Goal: Task Accomplishment & Management: Manage account settings

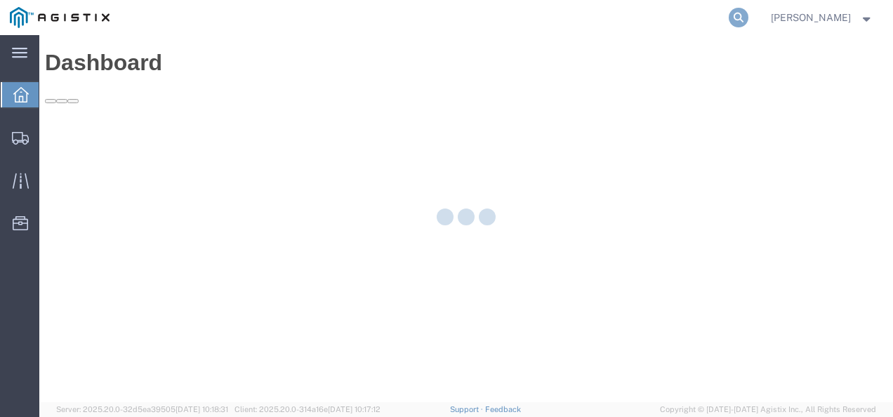
click at [749, 13] on icon at bounding box center [739, 18] width 20 height 20
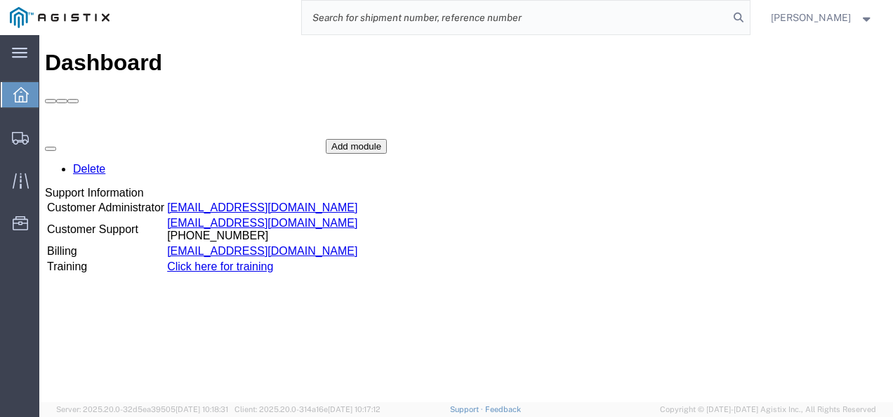
paste input "57056784"
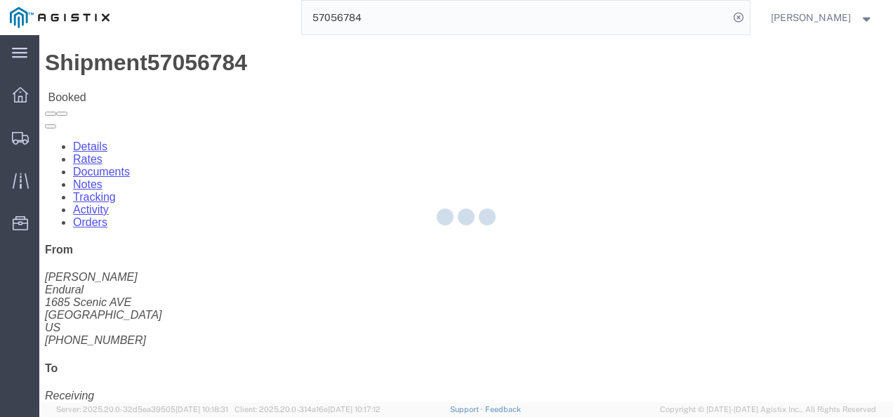
click at [445, 236] on div at bounding box center [466, 218] width 854 height 367
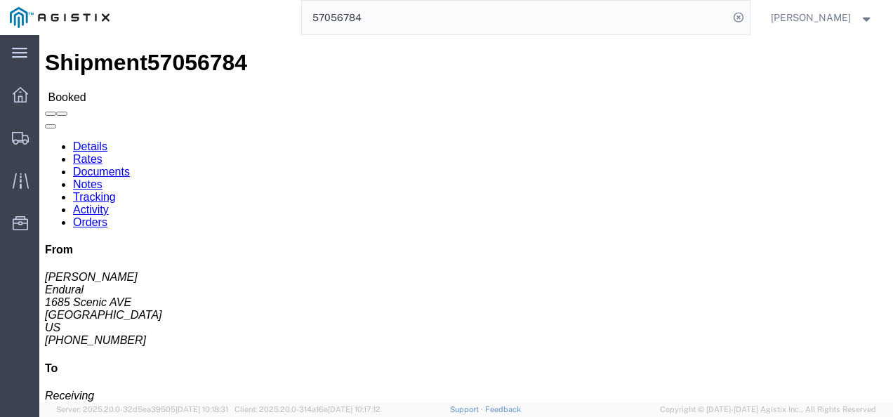
click address "[PERSON_NAME] Endural [STREET_ADDRESS] [PHONE_NUMBER]"
drag, startPoint x: 449, startPoint y: 218, endPoint x: 208, endPoint y: 117, distance: 261.0
click div "Ship From Endural ([PERSON_NAME]) [STREET_ADDRESS] [PHONE_NUMBER]   [EMAIL_ADDR…"
drag, startPoint x: 100, startPoint y: 48, endPoint x: 107, endPoint y: 62, distance: 15.4
click link "Rates"
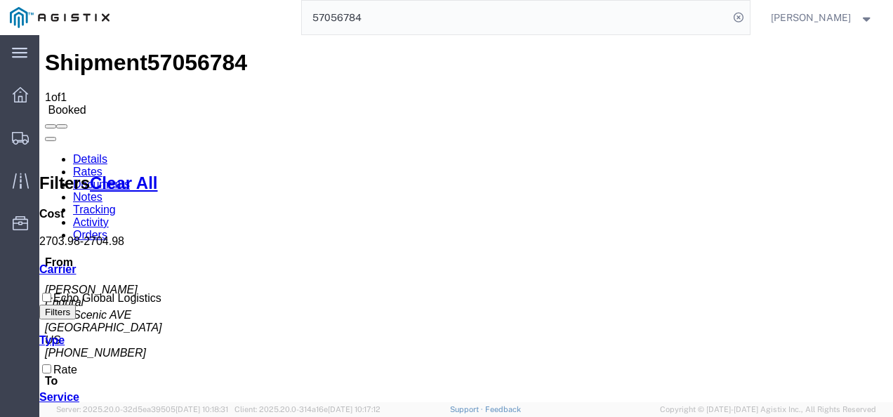
drag, startPoint x: 521, startPoint y: 275, endPoint x: 60, endPoint y: 326, distance: 463.4
drag, startPoint x: 511, startPoint y: 317, endPoint x: 511, endPoint y: 303, distance: 14.0
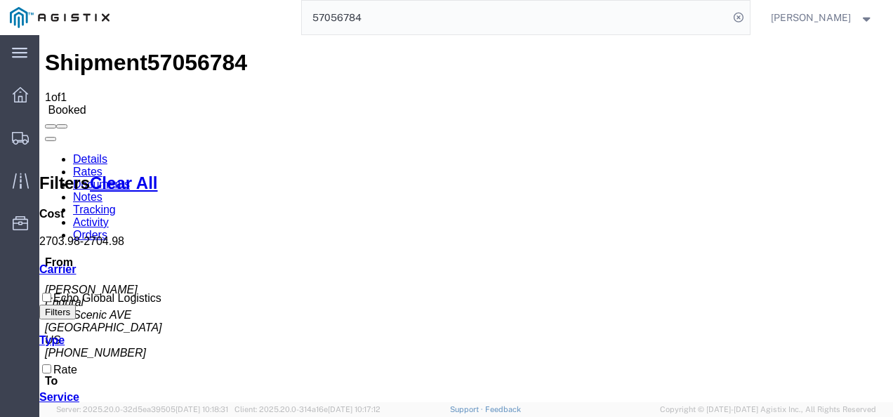
click at [390, 4] on input "57056784" at bounding box center [515, 18] width 427 height 34
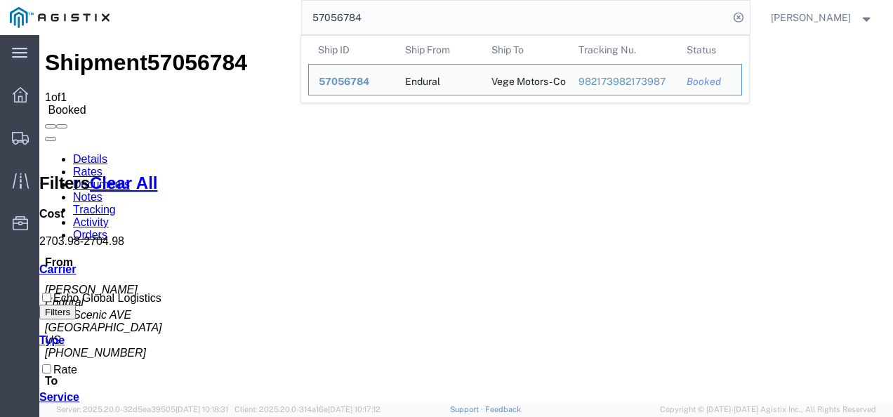
click at [390, 4] on input "57056784" at bounding box center [515, 18] width 427 height 34
paste input "48537"
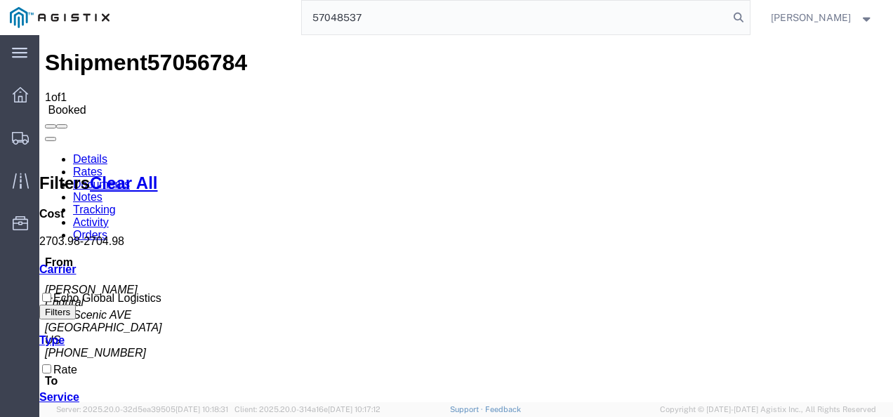
type input "57048537"
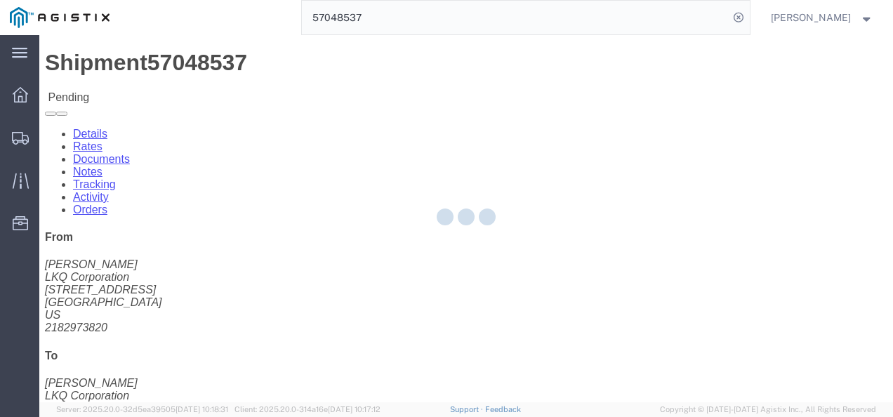
click div
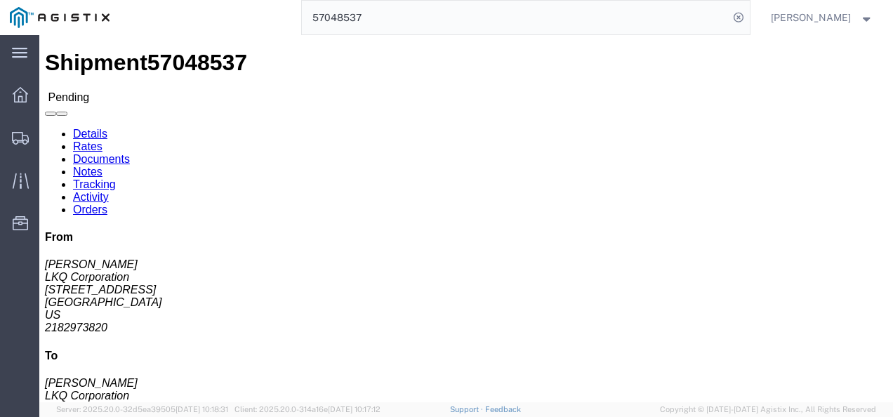
click link "Rates"
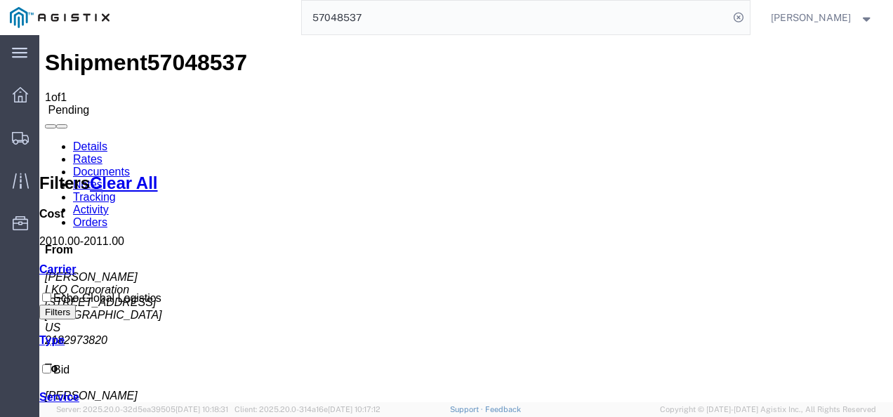
drag, startPoint x: 407, startPoint y: 301, endPoint x: 188, endPoint y: 131, distance: 276.8
drag, startPoint x: 80, startPoint y: 83, endPoint x: 289, endPoint y: 299, distance: 301.0
click at [80, 140] on link "Details" at bounding box center [90, 146] width 34 height 12
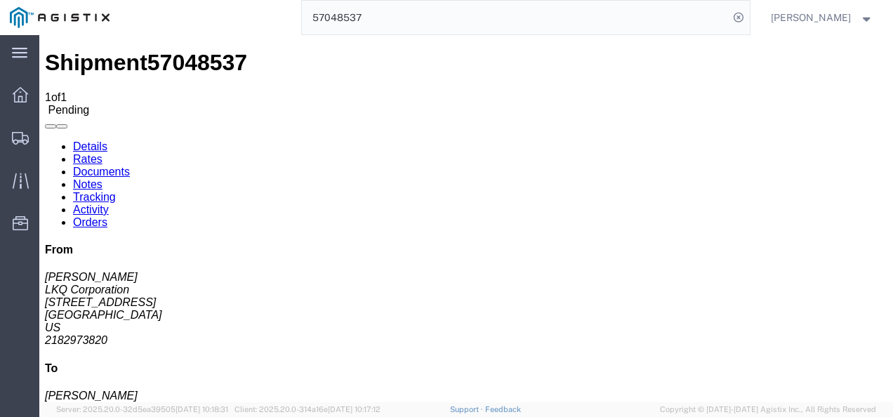
click button "Enter / Modify Bid"
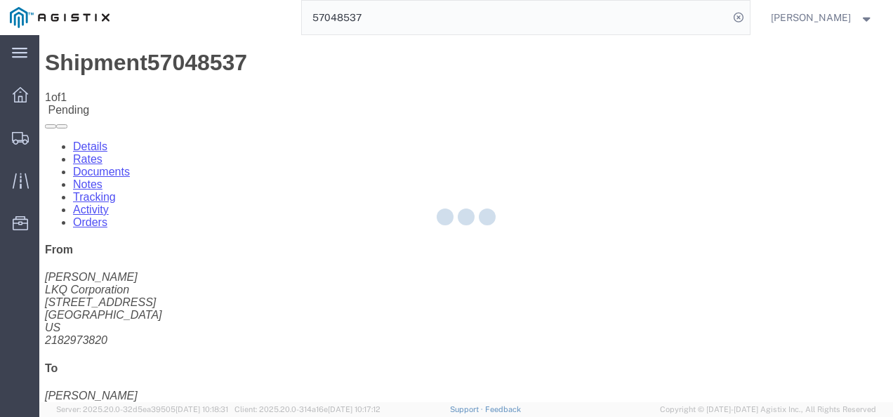
select select "4622"
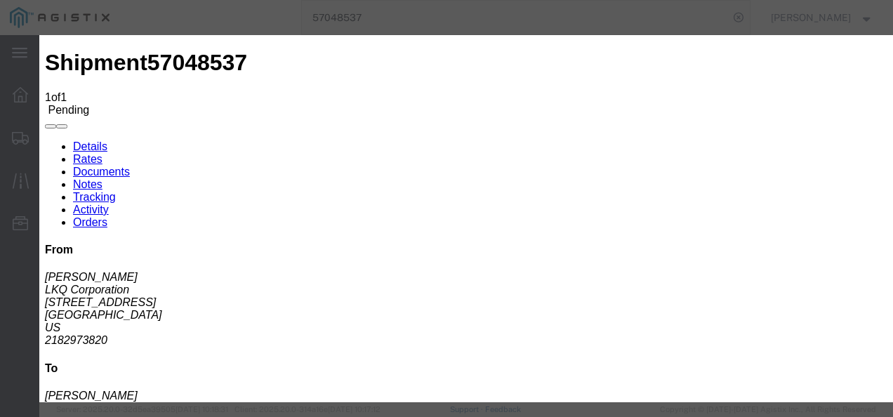
click li "ks_ga - Echo Global Logistics - TL Standard 3 - 5 Day"
click link "ks_ga - Echo Global Logistics - TL Standard 3 - 5 Day"
drag, startPoint x: 723, startPoint y: 142, endPoint x: 490, endPoint y: 126, distance: 233.7
click div "Mode Select Air Less than Truckload Multi-Leg Ocean Freight Rail Small Parcel T…"
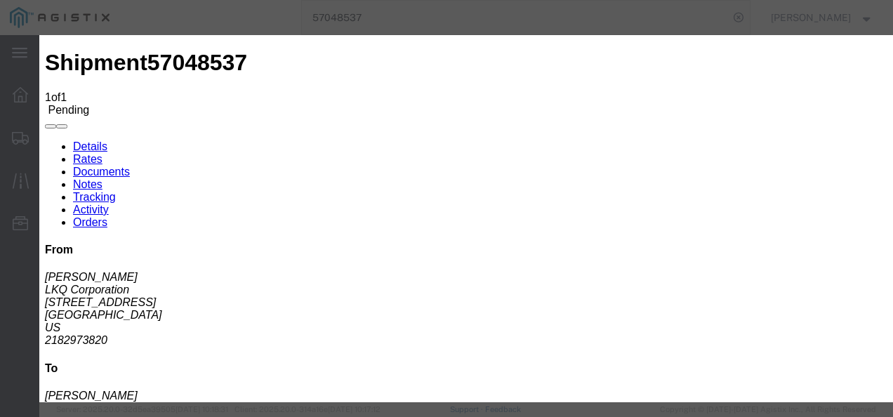
type input "1800"
click button "Submit"
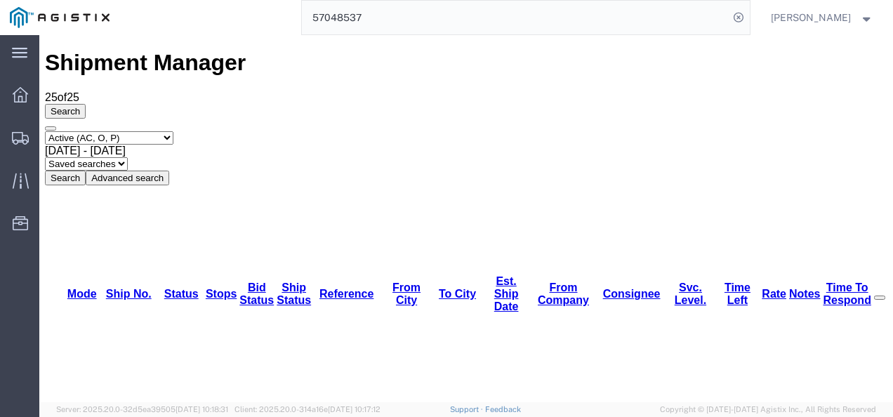
click at [528, 22] on input "57048537" at bounding box center [515, 18] width 427 height 34
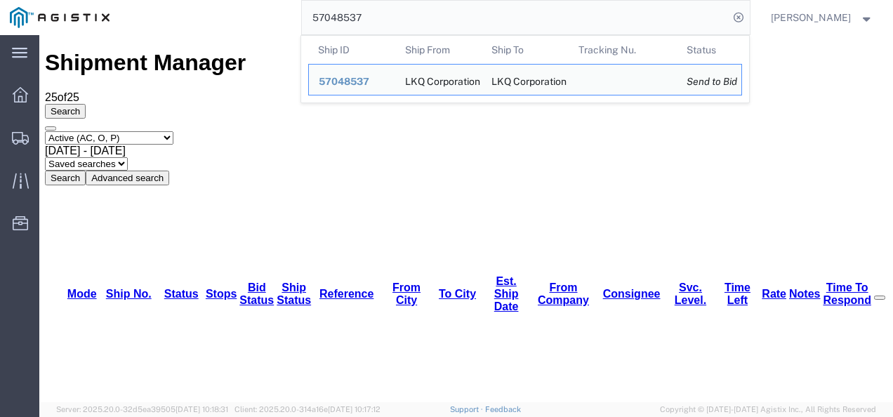
click at [528, 22] on input "57048537" at bounding box center [515, 18] width 427 height 34
paste input "64348"
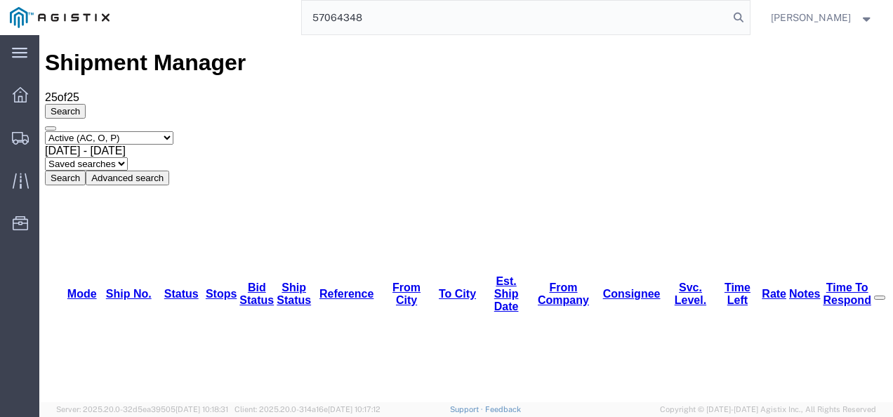
type input "57064348"
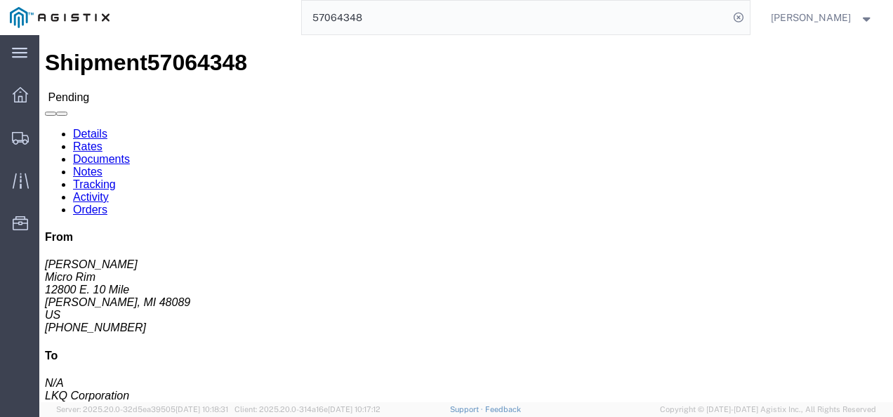
click div "Leg 1 - Truckload Vehicle 1: Standard Dry Van (53 Feet) Number of trucks: 1"
click button "Enter / Modify Bid"
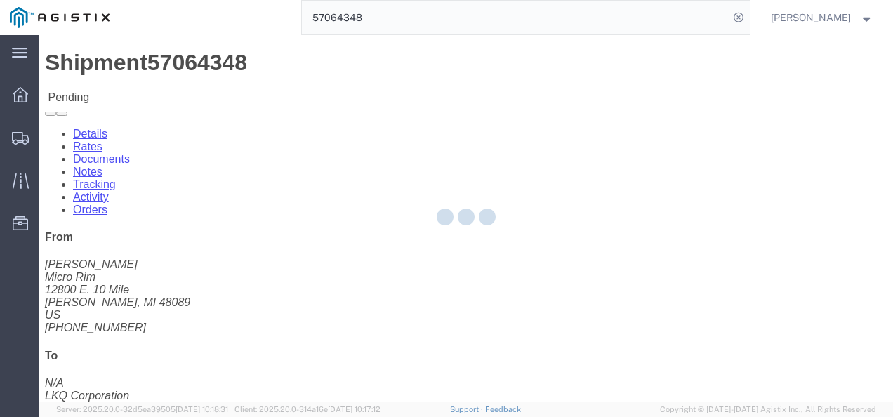
select select "4622"
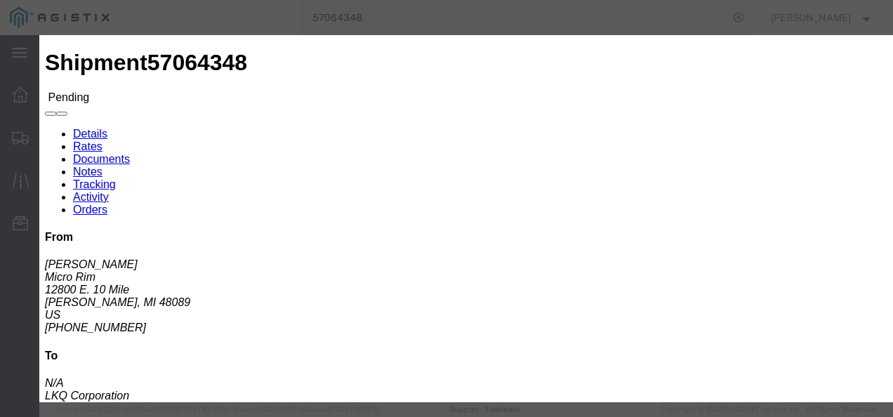
click link "ks_ga - Echo Global Logistics - TL Standard 3 - 5 Day"
drag, startPoint x: 737, startPoint y: 209, endPoint x: 501, endPoint y: 202, distance: 236.0
click div "Mode Select Air Less than Truckload Multi-Leg Ocean Freight Rail Small Parcel T…"
type input "1600"
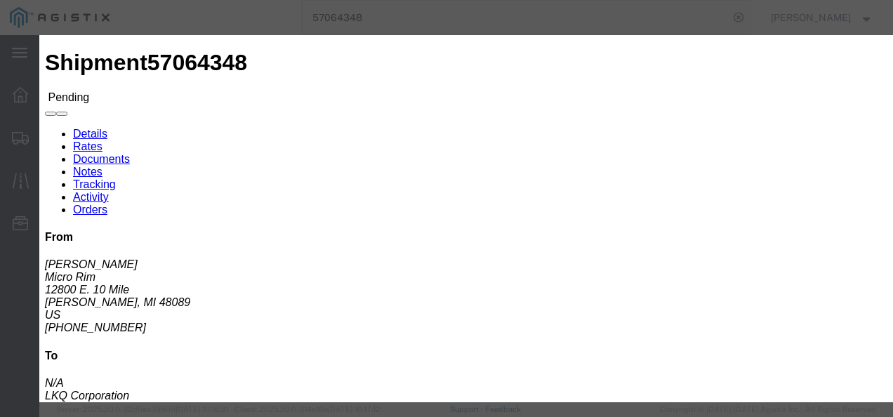
click button "Submit"
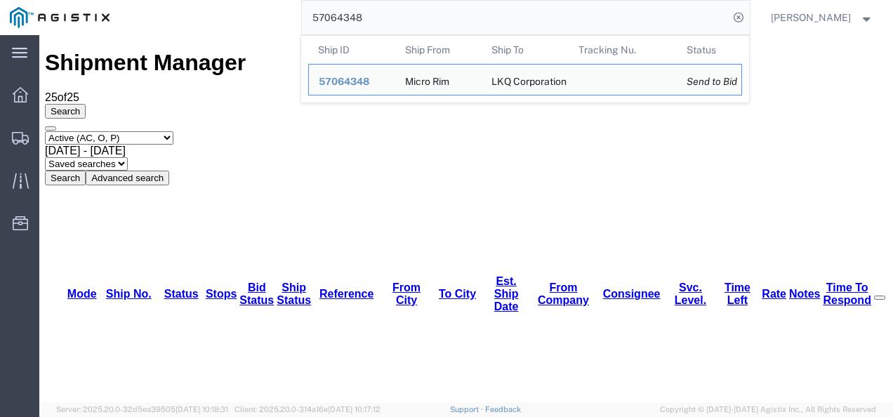
click at [409, 3] on input "57064348" at bounding box center [515, 18] width 427 height 34
paste input "48537"
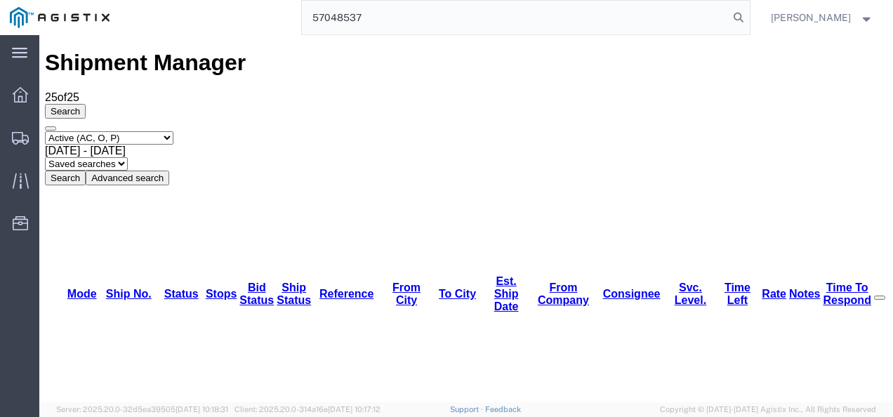
type input "57048537"
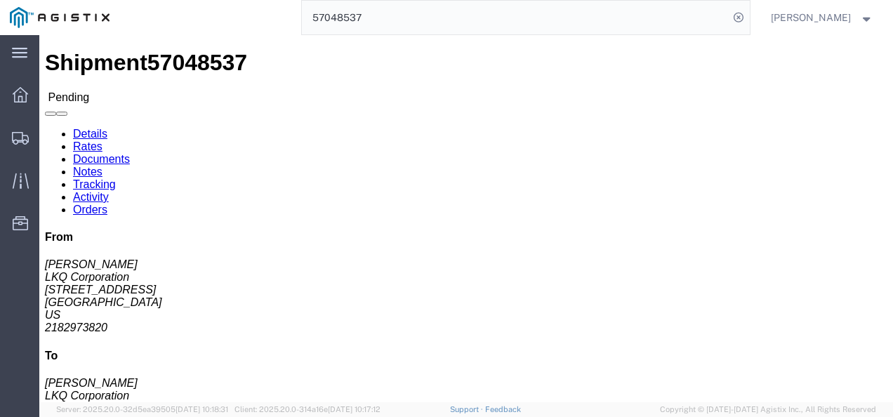
click button "Enter / Modify Bid"
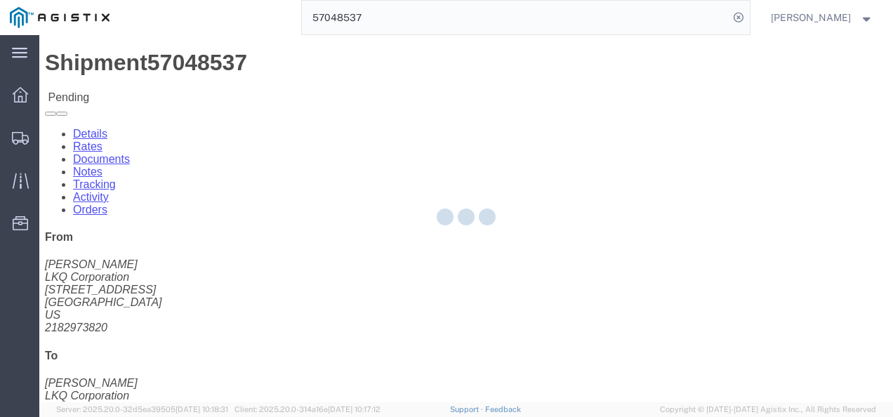
select select "4622"
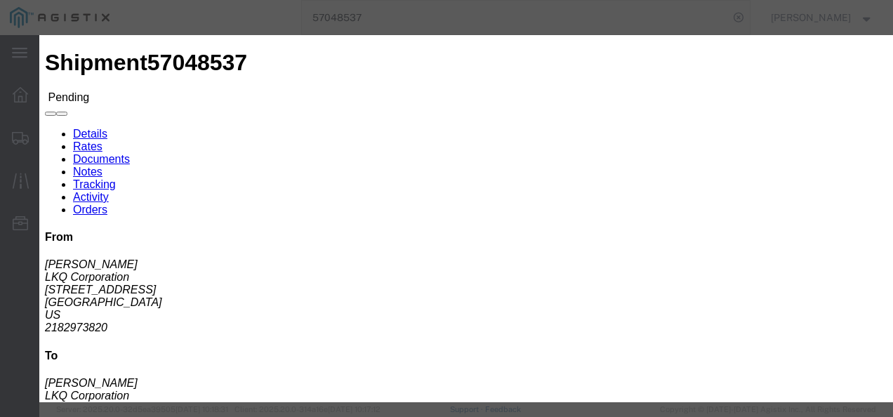
click link "ks_ga - Echo Global Logistics - TL Standard 3 - 5 Day"
drag, startPoint x: 692, startPoint y: 220, endPoint x: 511, endPoint y: 206, distance: 181.7
click div "Select 2 Day Service 3 Axle Winch Truck 3 to 5 Day Service 96L Domestic Flat Ra…"
type input "1700"
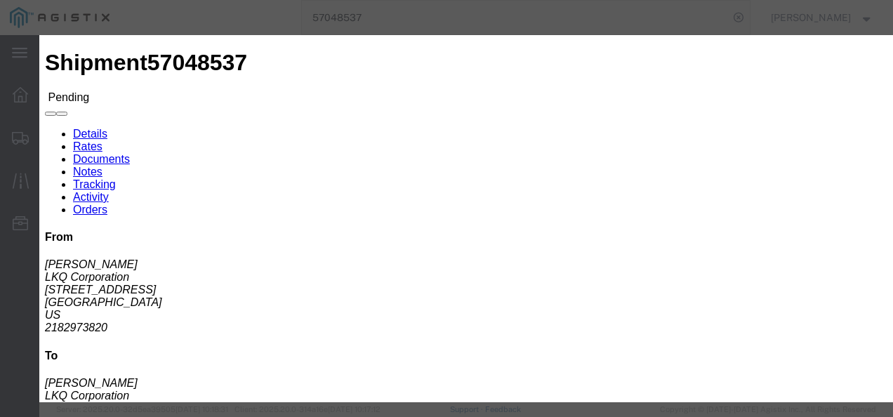
click button "Submit"
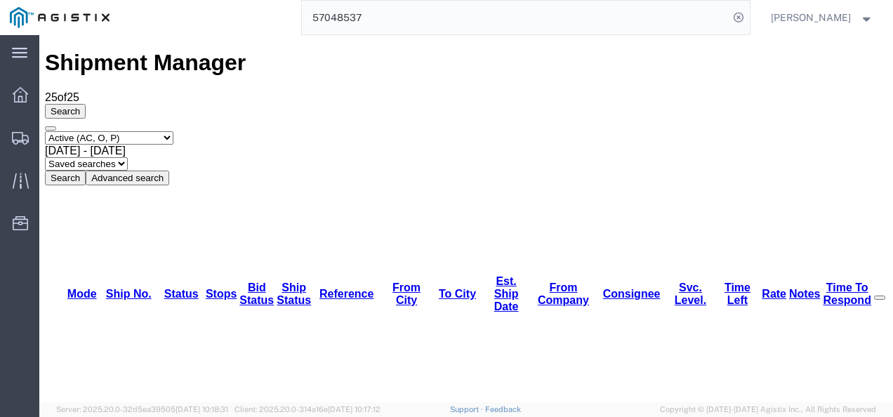
click at [396, 13] on input "57048537" at bounding box center [515, 18] width 427 height 34
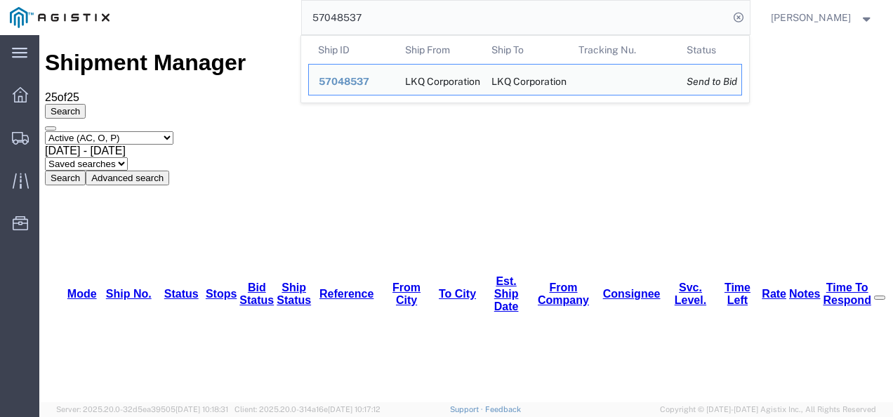
click at [396, 13] on input "57048537" at bounding box center [515, 18] width 427 height 34
click at [399, 8] on input "57048537" at bounding box center [515, 18] width 427 height 34
paste input "63241"
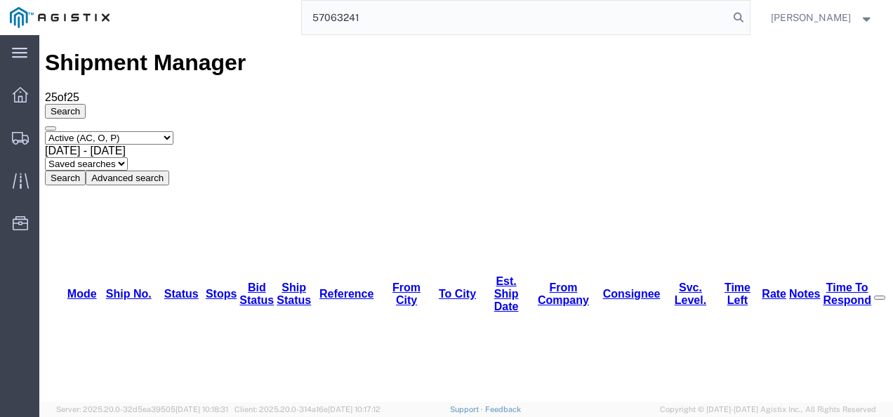
type input "57063241"
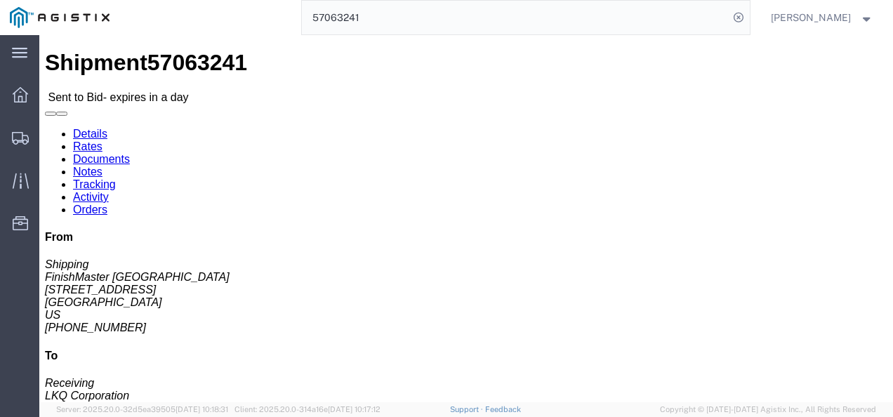
click h4 "Routing & Vehicle Information"
click p "[DATE] 08:00 - [DATE] 11:00"
click div "Shipment Detail Ship From FinishMaster [GEOGRAPHIC_DATA] (Shipping) 3520 [STREE…"
click link "Rates"
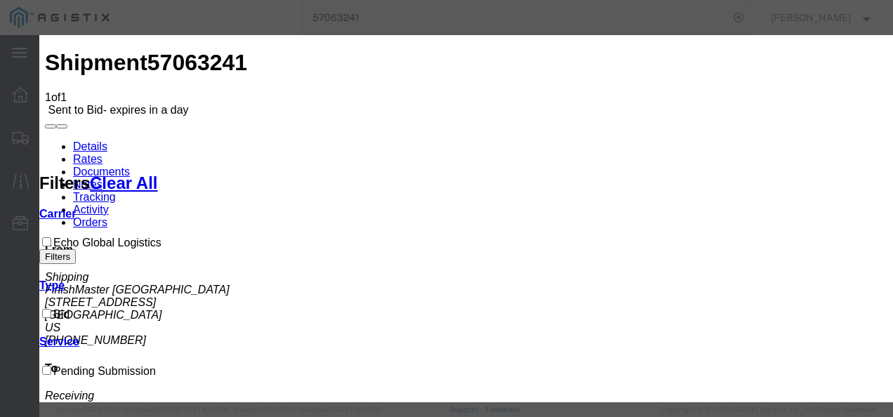
select select "4622"
select select "13989"
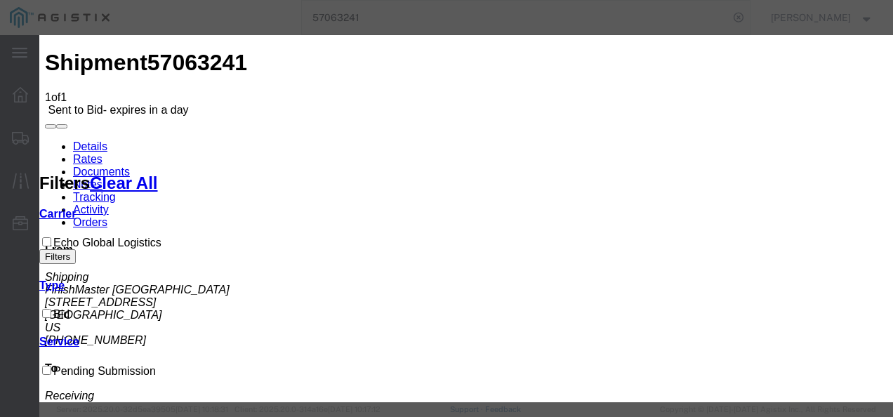
drag, startPoint x: 625, startPoint y: 232, endPoint x: 746, endPoint y: 176, distance: 133.2
type input "txbwe"
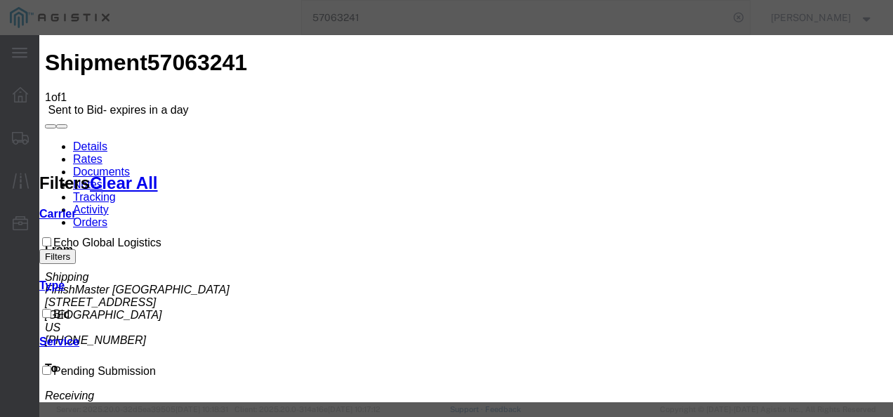
checkbox input "true"
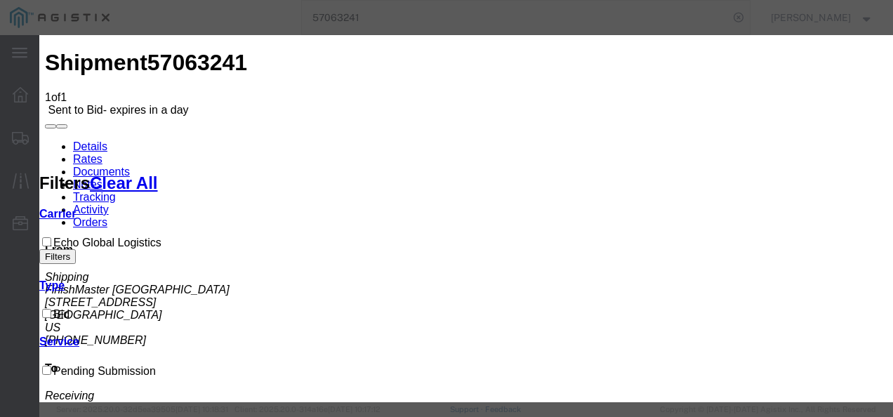
type input "2800"
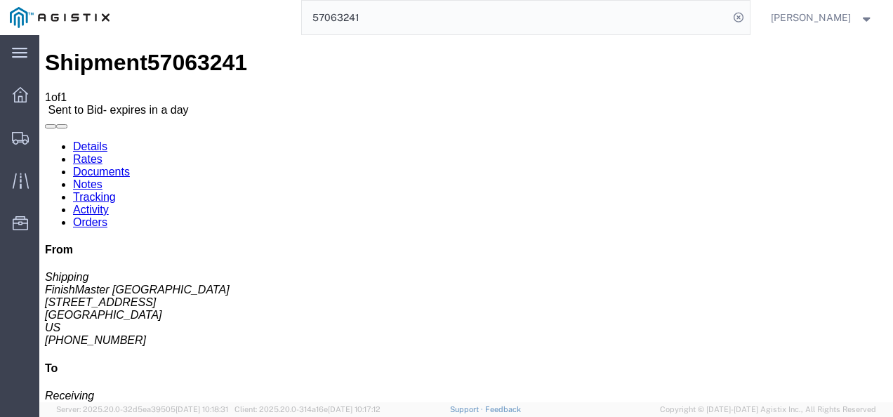
drag, startPoint x: 518, startPoint y: 437, endPoint x: 475, endPoint y: 395, distance: 60.1
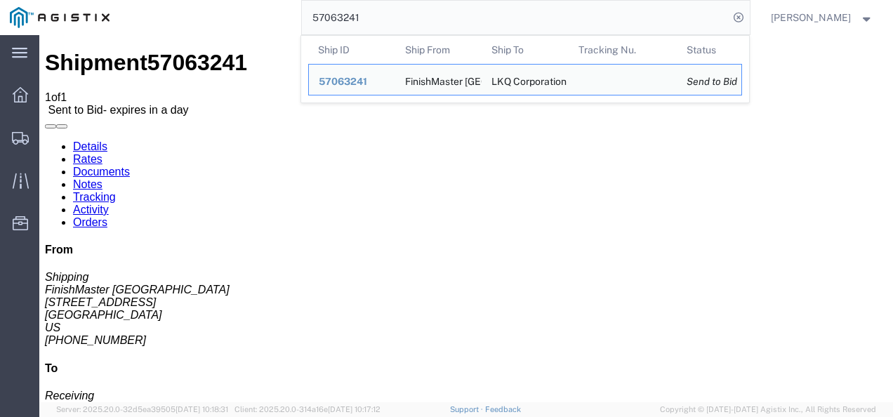
drag, startPoint x: 414, startPoint y: 15, endPoint x: 364, endPoint y: 47, distance: 59.0
click at [402, 32] on input "57063241" at bounding box center [515, 18] width 427 height 34
click at [364, 47] on th "Ship ID" at bounding box center [351, 50] width 87 height 28
click at [357, 11] on input "57063241" at bounding box center [515, 18] width 427 height 34
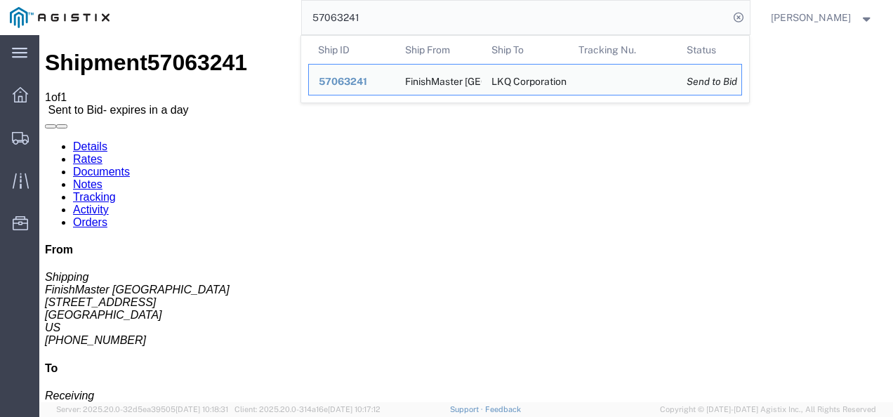
paste input "48537"
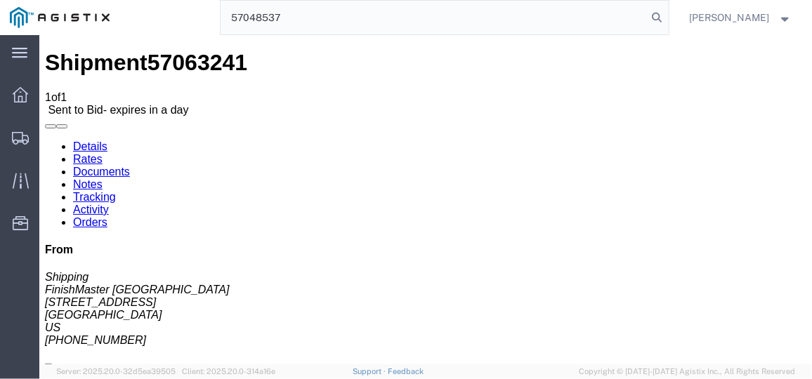
type input "57048537"
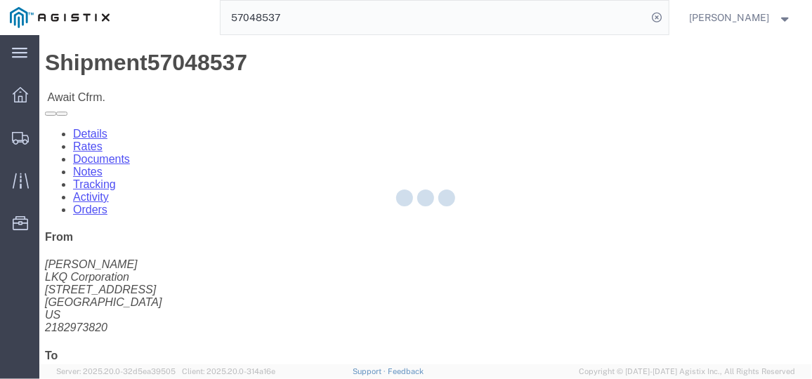
drag, startPoint x: 498, startPoint y: 301, endPoint x: 433, endPoint y: 256, distance: 78.9
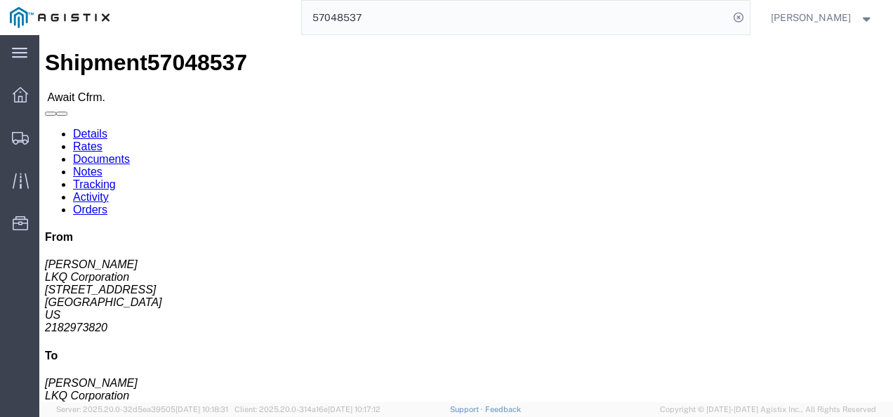
drag, startPoint x: 440, startPoint y: 311, endPoint x: 426, endPoint y: 309, distance: 13.5
click div "Leg 1 - Truckload Vehicle 1: Standard Dry Van (53 Feet) Number of trucks: 1"
click link "Rates"
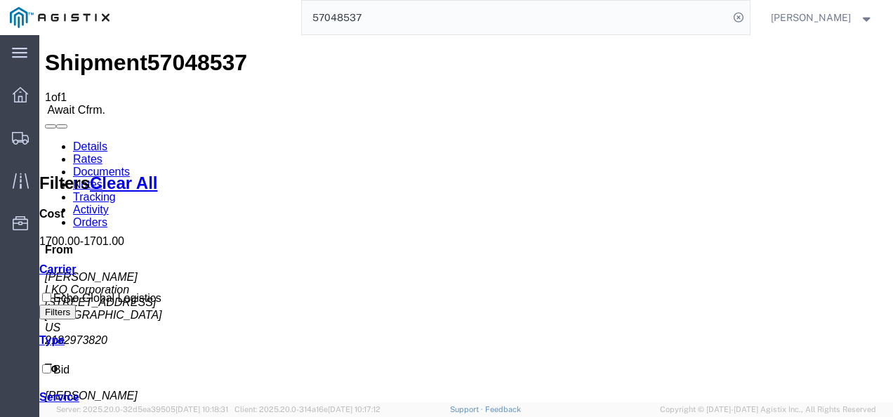
click at [156, 50] on span "57048537" at bounding box center [197, 62] width 100 height 25
copy span "57048537"
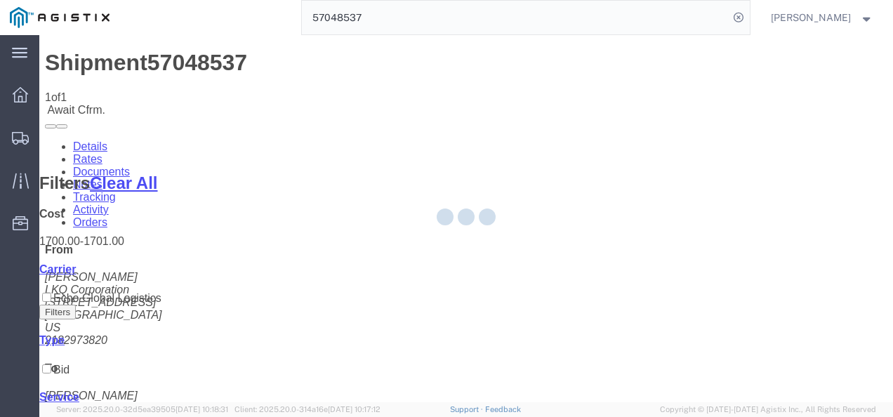
click at [544, 192] on div at bounding box center [466, 218] width 854 height 367
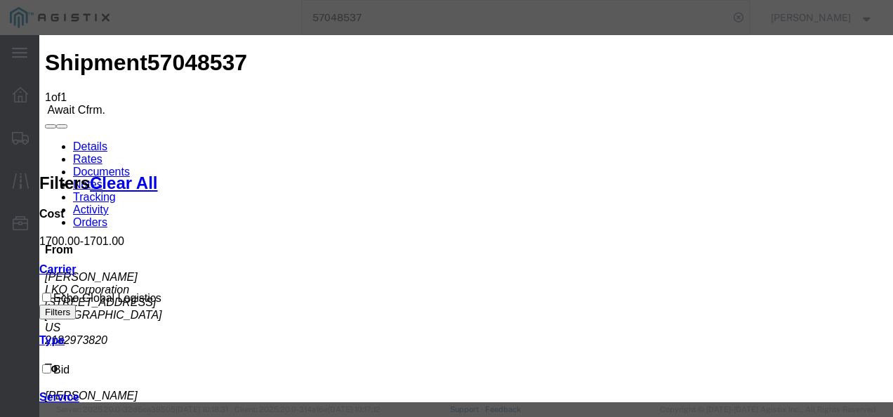
type input "021987321873987"
type input "7921379821798"
type input "q7982139721987"
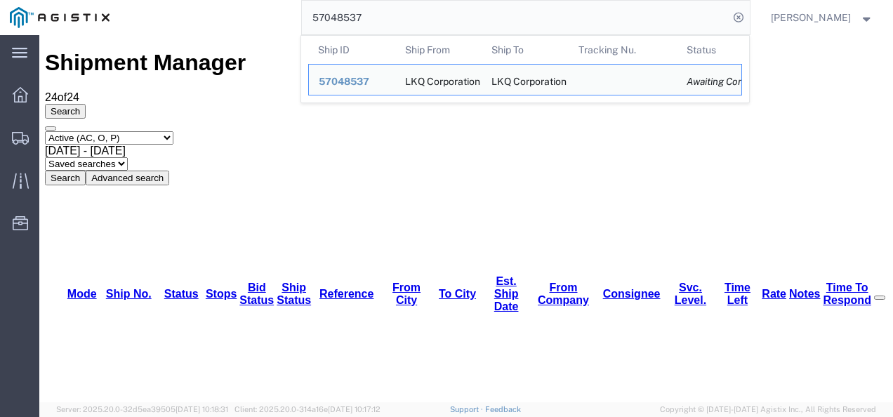
click at [416, 13] on input "57048537" at bounding box center [515, 18] width 427 height 34
click at [415, 13] on input "57048537" at bounding box center [515, 18] width 427 height 34
paste input "51368"
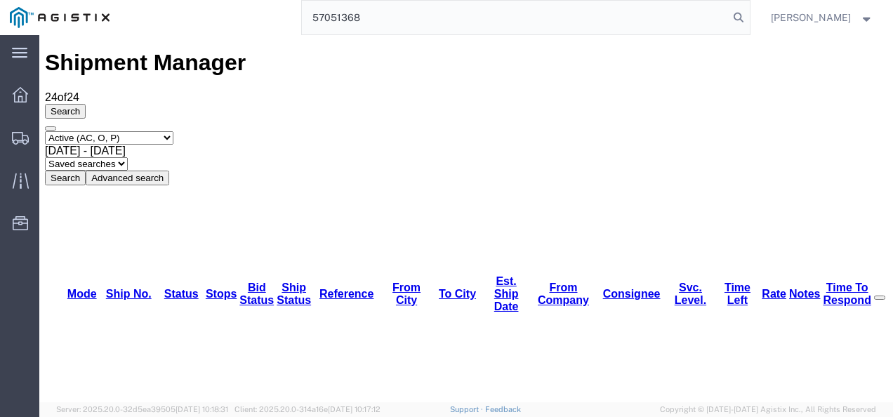
type input "57051368"
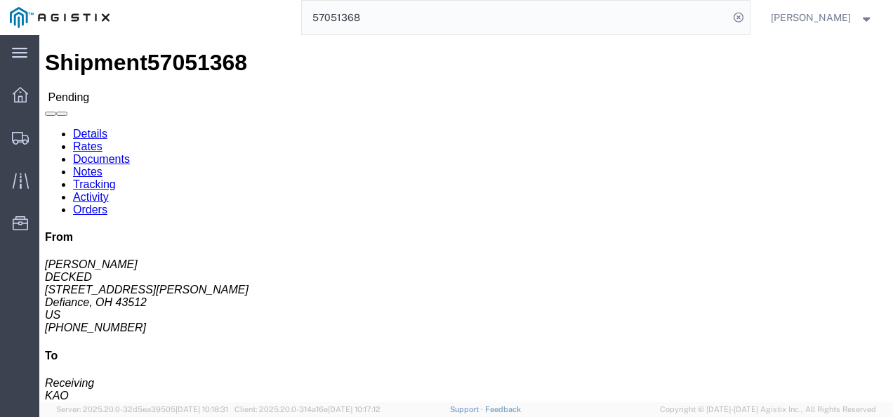
click div "Leg 1 - Truckload Vehicle 1: Standard Dry Van (53 Feet) Number of trucks: 1"
click link "Rates"
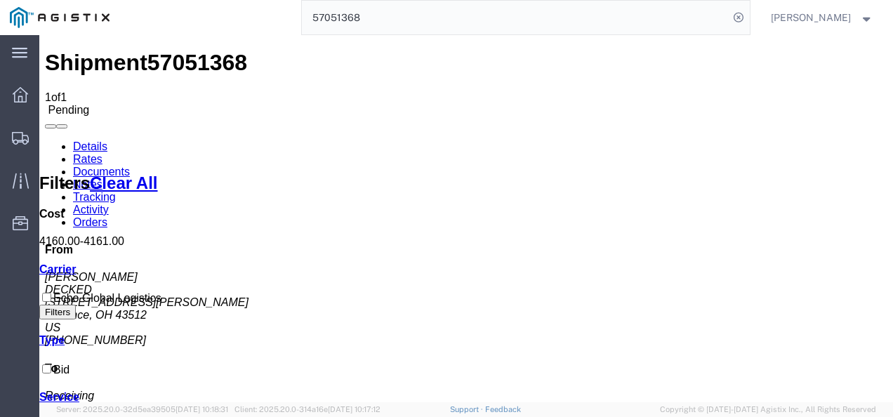
drag, startPoint x: 482, startPoint y: 324, endPoint x: 397, endPoint y: 293, distance: 91.3
click at [73, 140] on link "Details" at bounding box center [90, 146] width 34 height 12
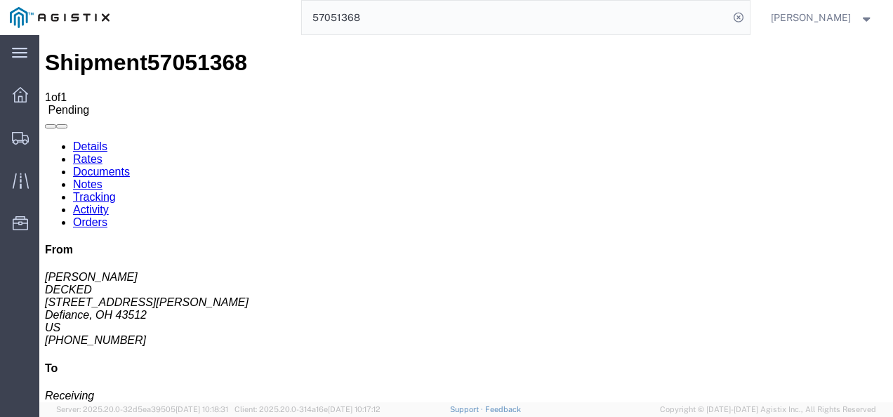
click button "Enter / Modify Bid"
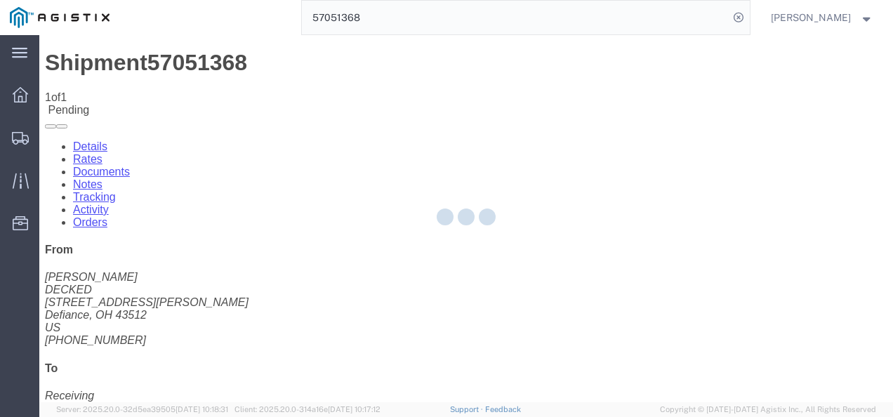
select select "4622"
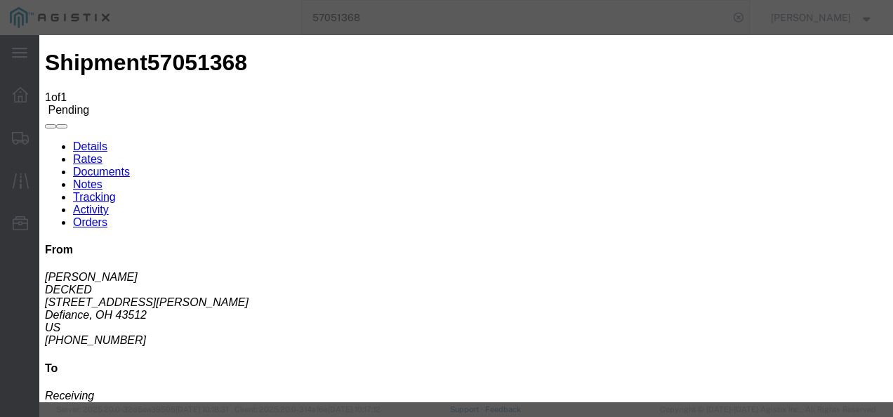
click link "ks_ga - Echo Global Logistics - TL Standard 3 - 5 Day"
drag, startPoint x: 729, startPoint y: 212, endPoint x: 551, endPoint y: 216, distance: 177.7
click div "Select 2 Day Service 3 Axle Winch Truck 3 to 5 Day Service 96L Domestic Flat Ra…"
type input "3750"
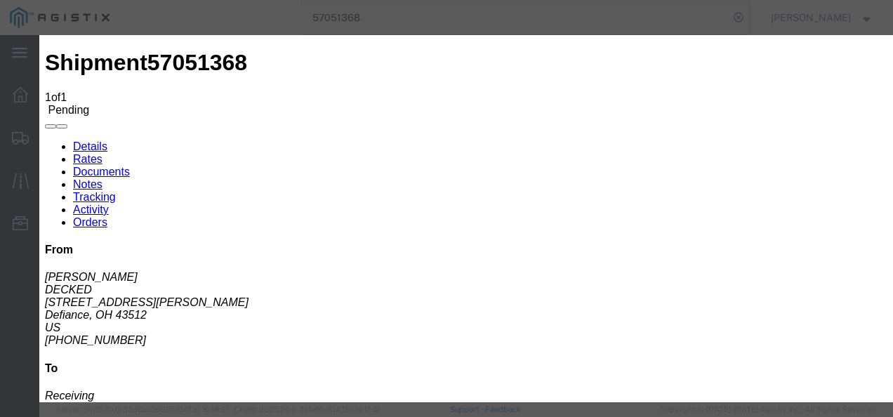
click button "Submit"
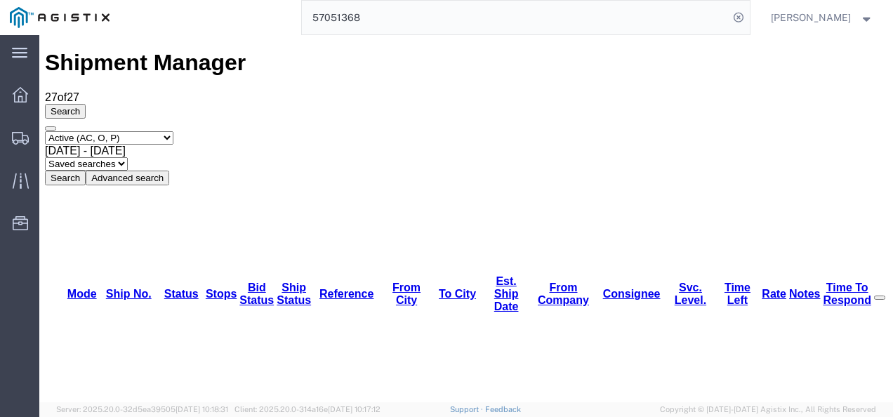
click at [416, 6] on input "57051368" at bounding box center [515, 18] width 427 height 34
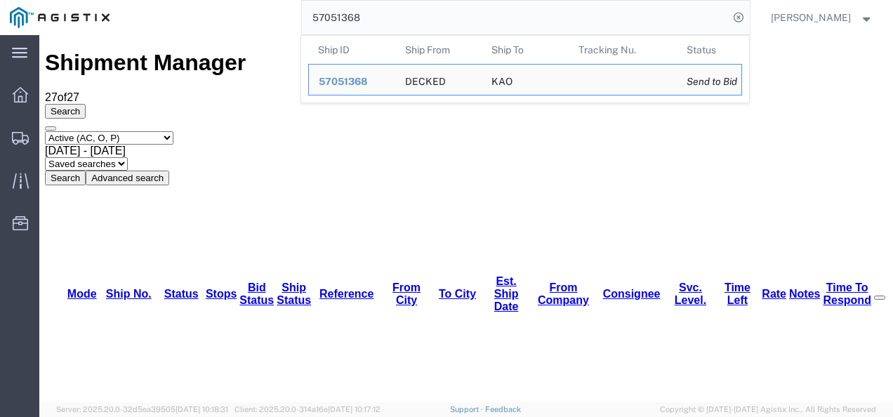
paste input "2863"
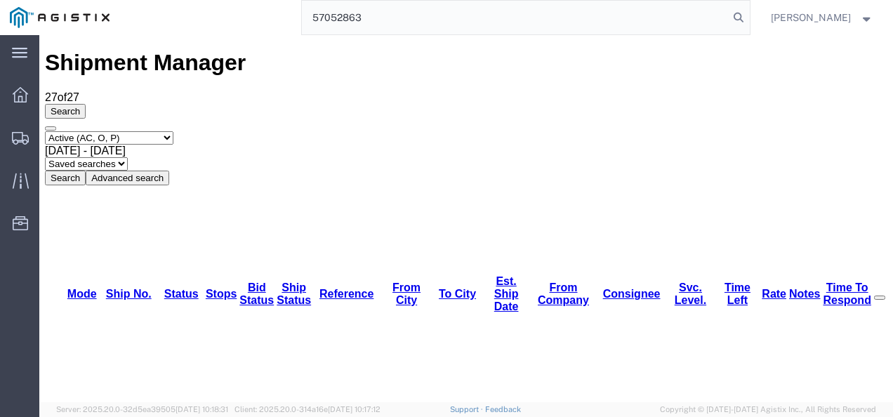
type input "57052863"
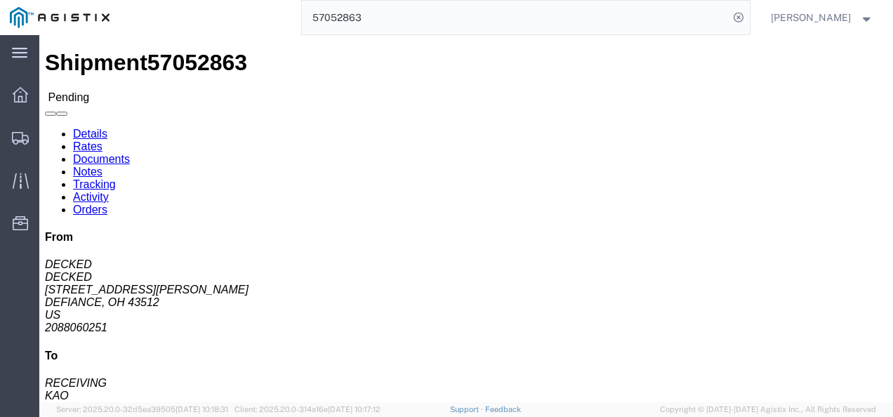
click div "Shipment Detail Ship From DECKED (DECKED) [STREET_ADDRESS][PERSON_NAME] 2088060…"
click link "Rates"
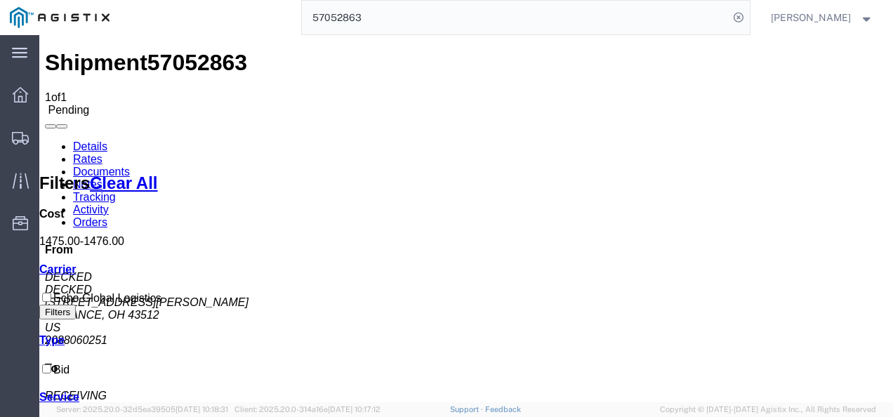
click at [79, 140] on link "Details" at bounding box center [90, 146] width 34 height 12
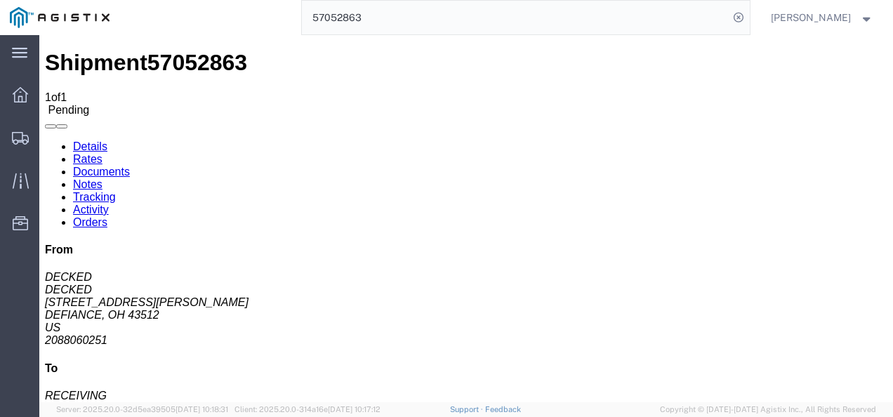
click button "Enter / Modify Bid"
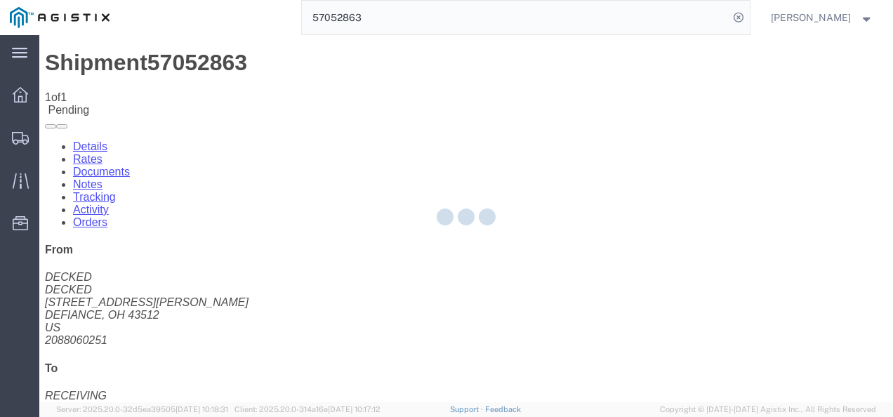
select select "4622"
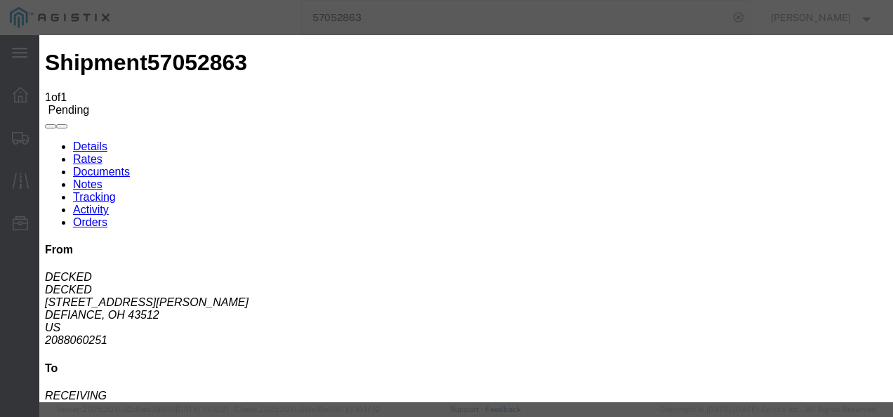
click li "ks_ga - Echo Global Logistics - TL Standard 3 - 5 Day"
click link "ks_ga - Echo Global Logistics - TL Standard 3 - 5 Day"
drag, startPoint x: 652, startPoint y: 209, endPoint x: 508, endPoint y: 197, distance: 145.2
click div "Mode Select Air Less than Truckload Multi-Leg Ocean Freight Rail Small Parcel T…"
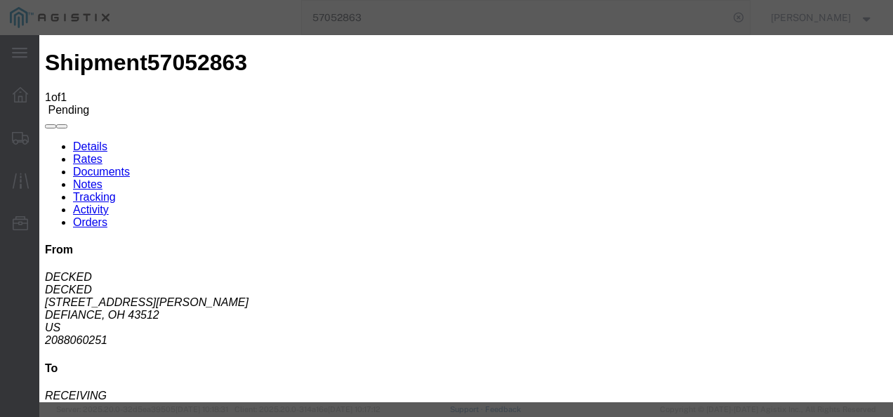
type input "1450"
click button "Submit"
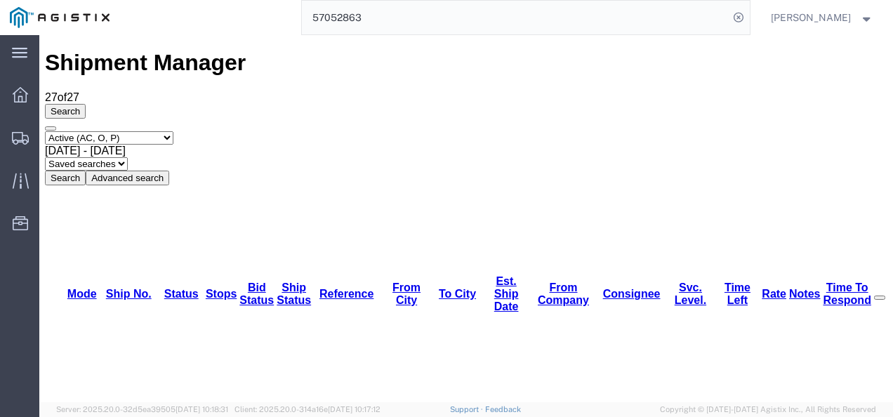
click at [842, 131] on div "Select status Active (AC, O, P) All Approved Awaiting Confirmation (AC) Booked …" at bounding box center [466, 158] width 843 height 54
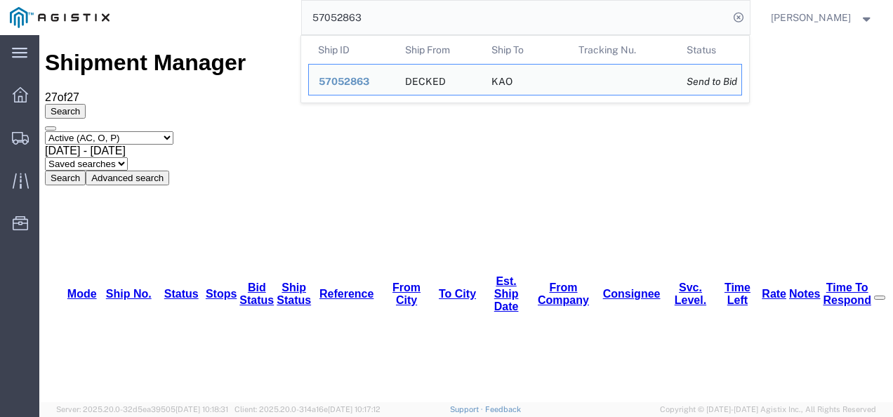
click at [401, 7] on input "57052863" at bounding box center [515, 18] width 427 height 34
paste input "57051368"
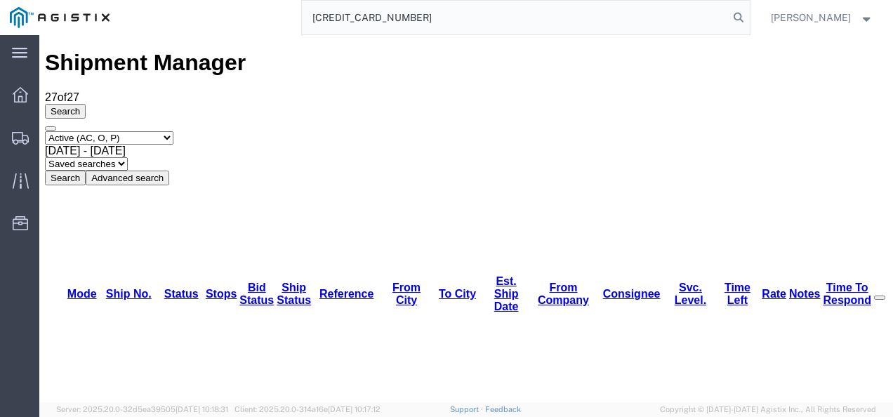
click at [401, 8] on input "[CREDIT_CARD_NUMBER]" at bounding box center [515, 18] width 427 height 34
paste input "search"
type input "57051368"
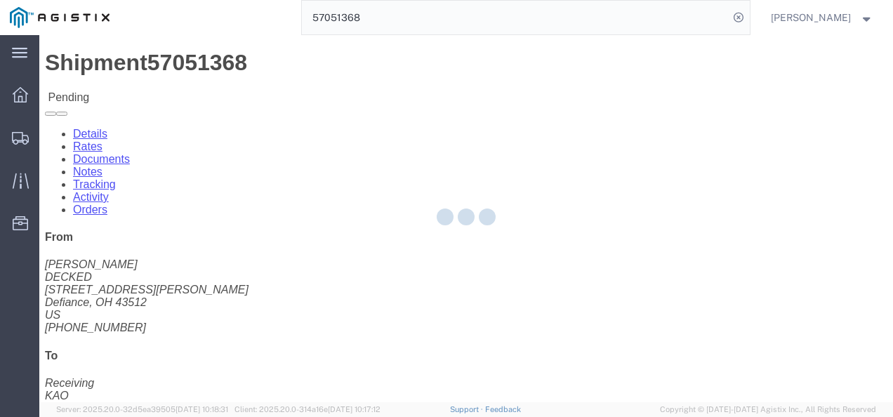
drag, startPoint x: 601, startPoint y: 265, endPoint x: 749, endPoint y: 337, distance: 163.9
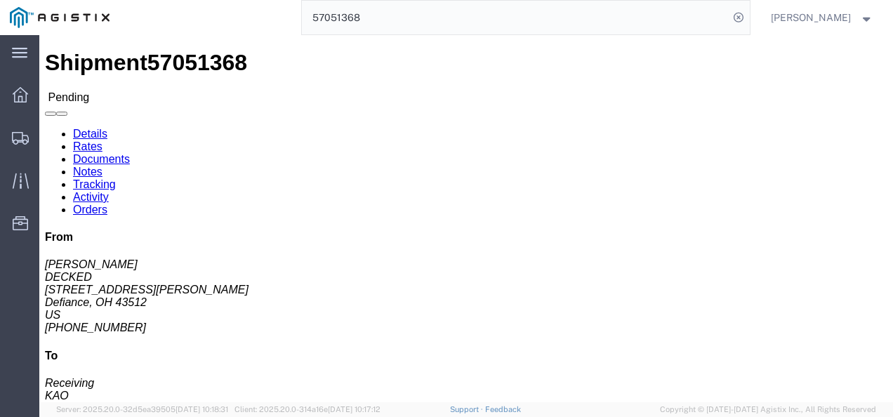
click button "Enter / Modify Bid"
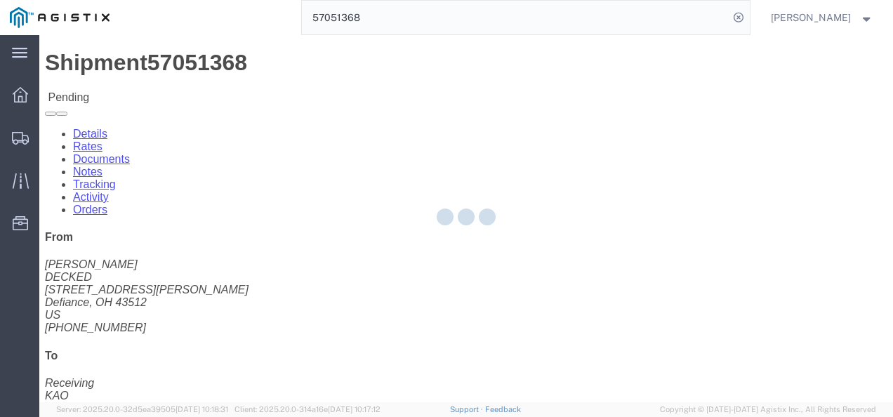
select select "4622"
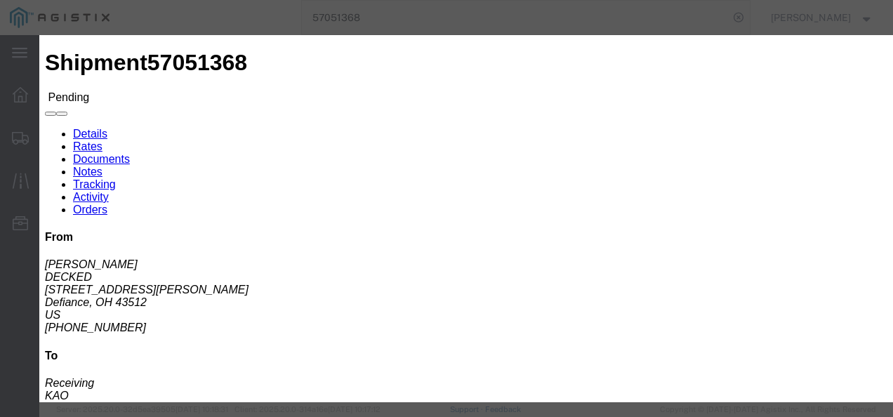
click link "ks_ga - Echo Global Logistics - TL Standard 3 - 5 Day"
drag, startPoint x: 600, startPoint y: 140, endPoint x: 494, endPoint y: 133, distance: 105.6
click div "Mode Select Air Less than Truckload Multi-Leg Ocean Freight Rail Small Parcel T…"
type input "3500"
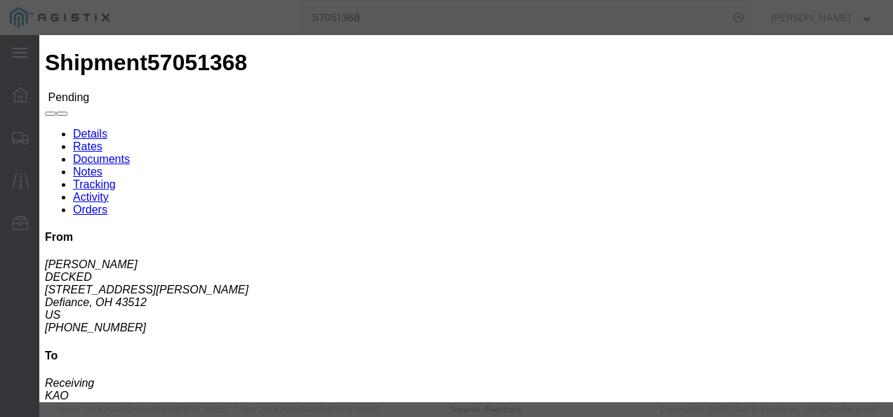
click button "Submit"
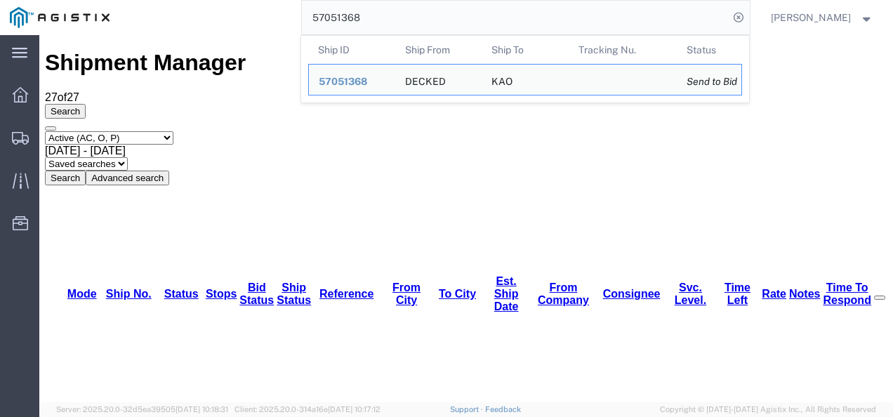
click at [404, 4] on input "57051368" at bounding box center [515, 18] width 427 height 34
paste input "49982"
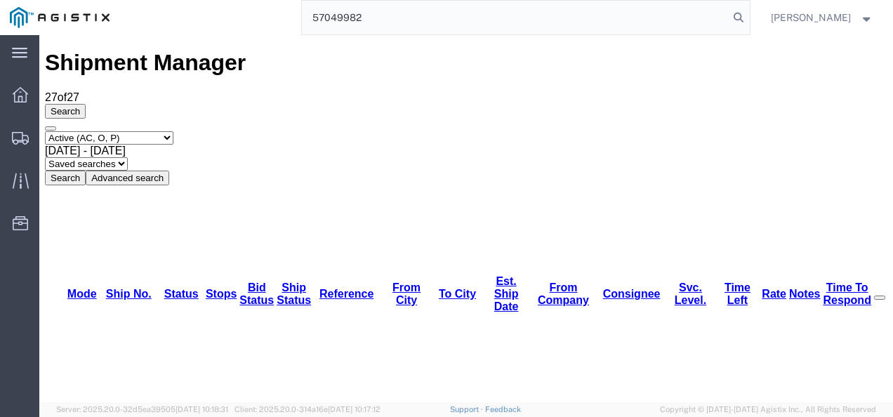
type input "57049982"
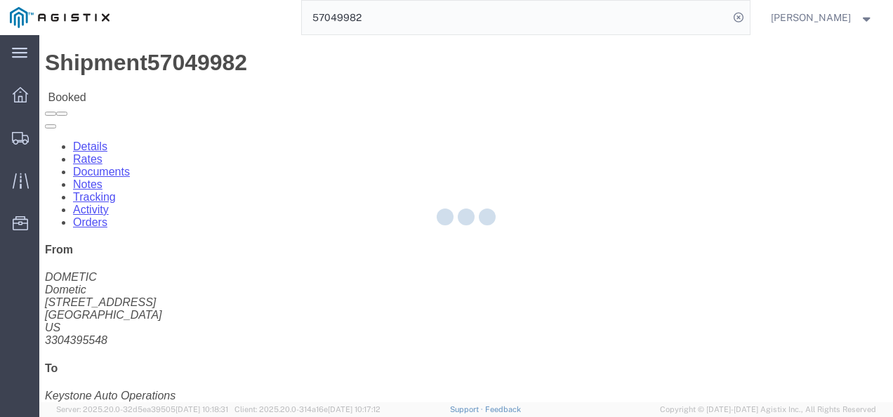
click div
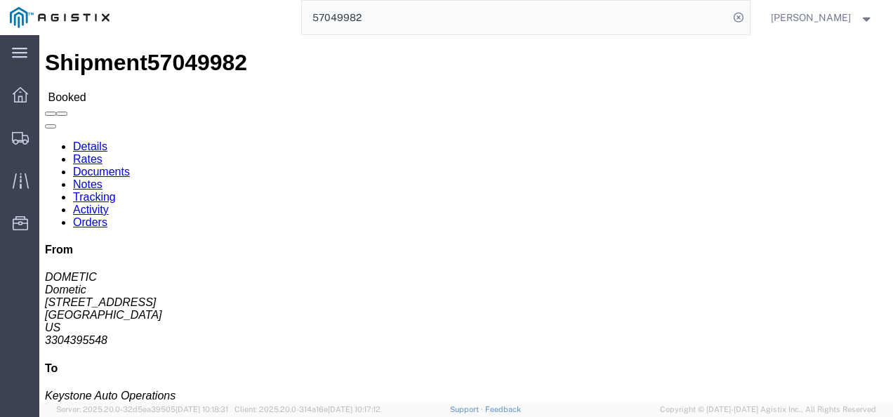
click link "Notes"
